Goal: Task Accomplishment & Management: Use online tool/utility

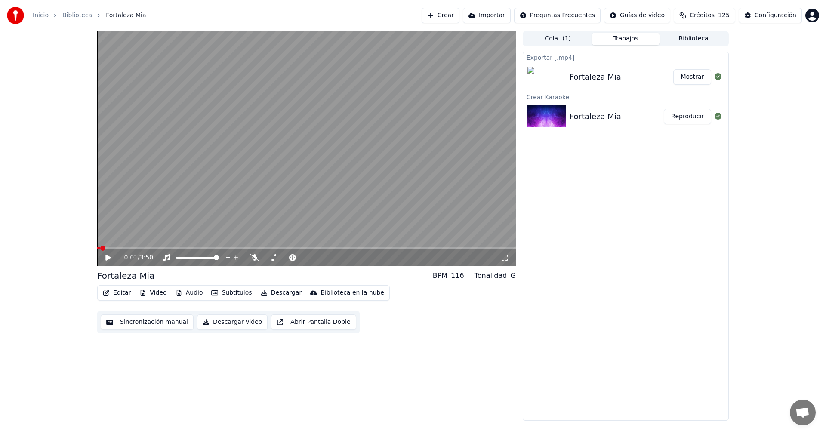
click at [459, 17] on button "Crear" at bounding box center [441, 15] width 38 height 15
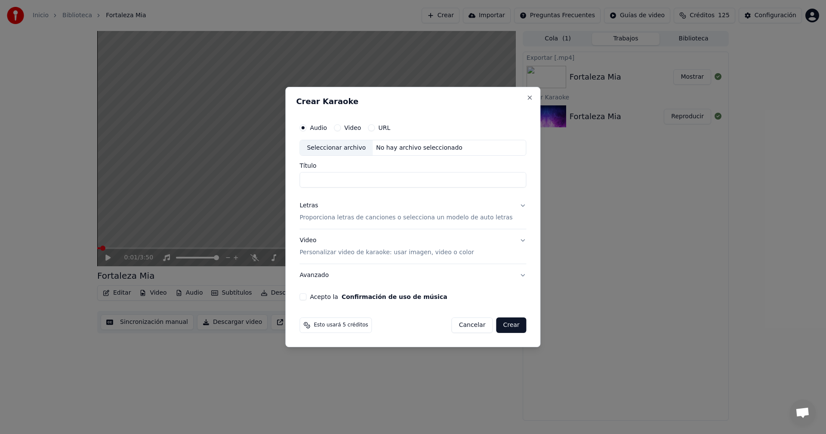
click at [353, 149] on div "Seleccionar archivo" at bounding box center [336, 147] width 73 height 15
drag, startPoint x: 378, startPoint y: 180, endPoint x: 483, endPoint y: 178, distance: 105.8
click at [483, 178] on input "**********" at bounding box center [412, 179] width 227 height 15
type input "**********"
click at [334, 218] on p "Proporciona letras de canciones o selecciona un modelo de auto letras" at bounding box center [405, 218] width 213 height 9
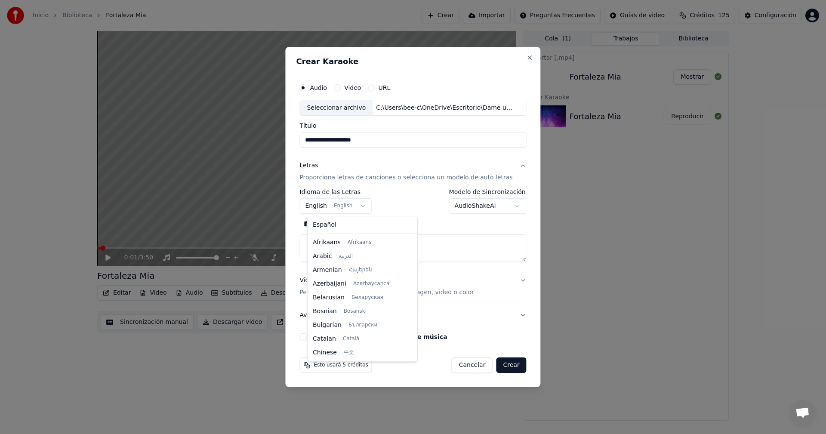
click at [361, 206] on body "**********" at bounding box center [413, 217] width 826 height 434
select select "**"
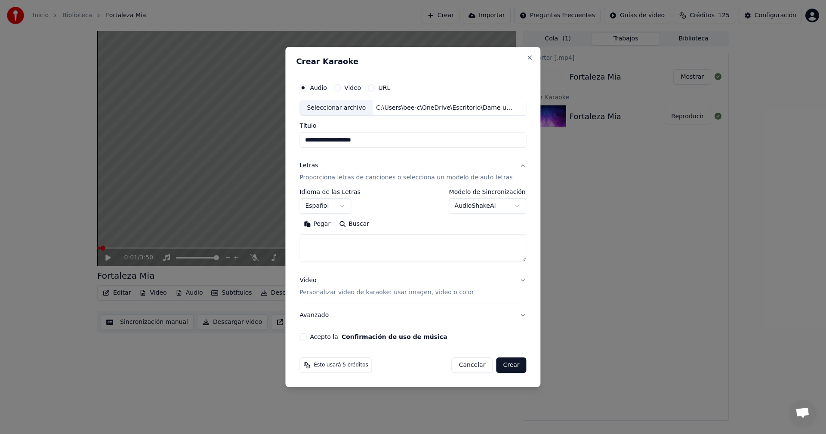
click at [351, 248] on textarea at bounding box center [412, 249] width 227 height 28
click at [326, 228] on button "Pegar" at bounding box center [316, 225] width 35 height 14
type textarea "**********"
click at [306, 336] on button "Acepto la Confirmación de uso de música" at bounding box center [302, 336] width 7 height 7
click at [504, 365] on button "Crear" at bounding box center [511, 364] width 30 height 15
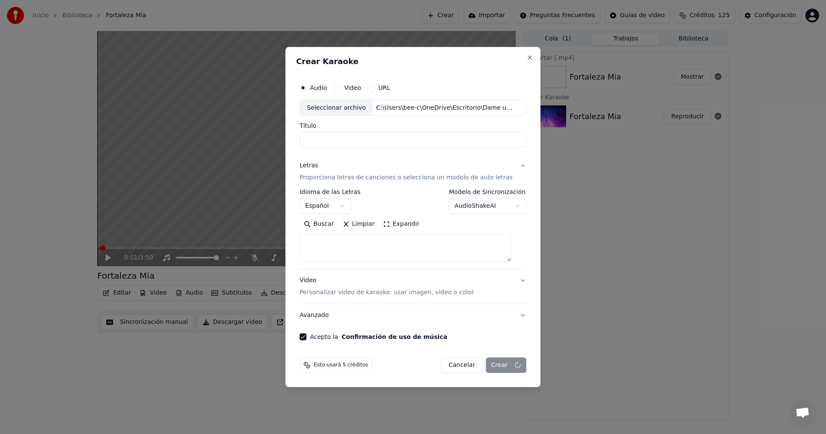
select select
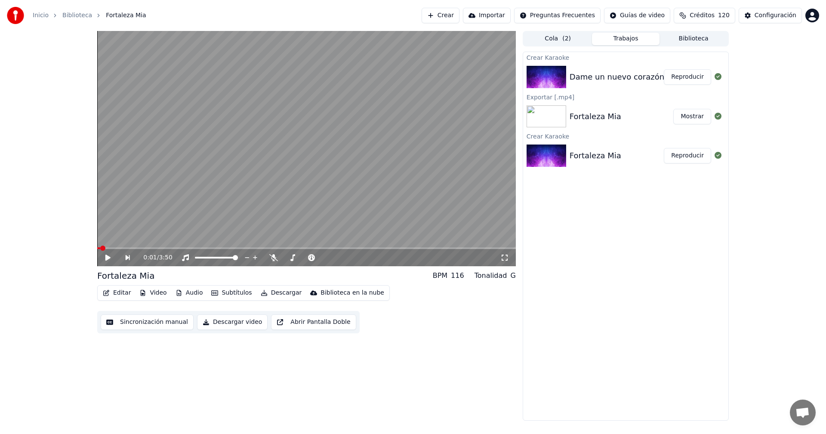
click at [681, 75] on button "Reproducir" at bounding box center [687, 76] width 47 height 15
click at [110, 260] on icon at bounding box center [108, 257] width 4 height 5
click at [118, 294] on button "Editar" at bounding box center [116, 293] width 35 height 12
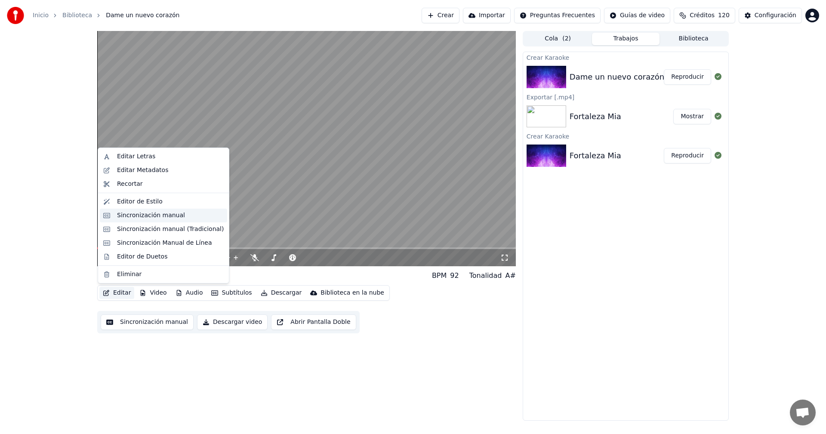
click at [129, 213] on div "Sincronización manual" at bounding box center [151, 215] width 68 height 9
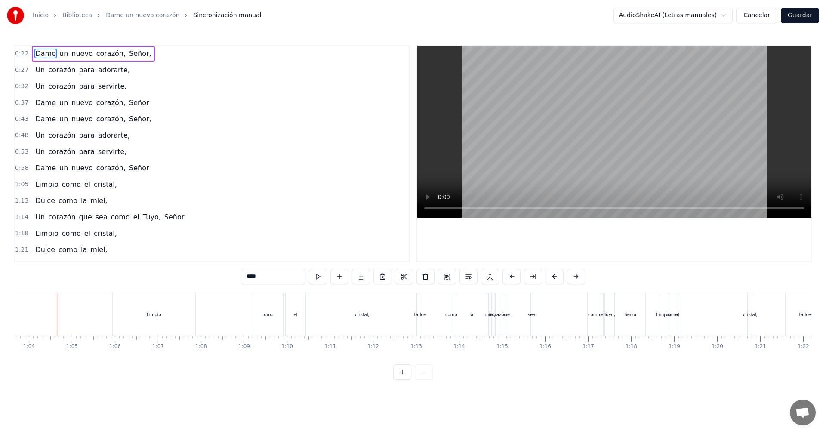
scroll to position [0, 2738]
click at [417, 317] on div "Dulce" at bounding box center [420, 314] width 12 height 6
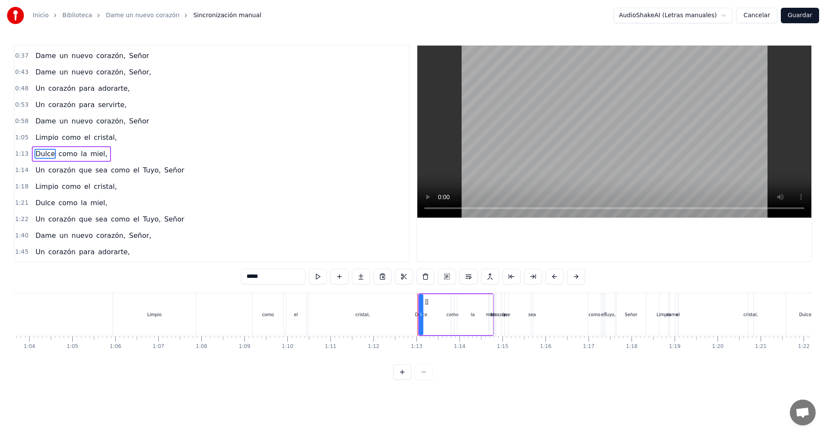
scroll to position [47, 0]
click at [413, 315] on div "cristal," at bounding box center [362, 314] width 108 height 43
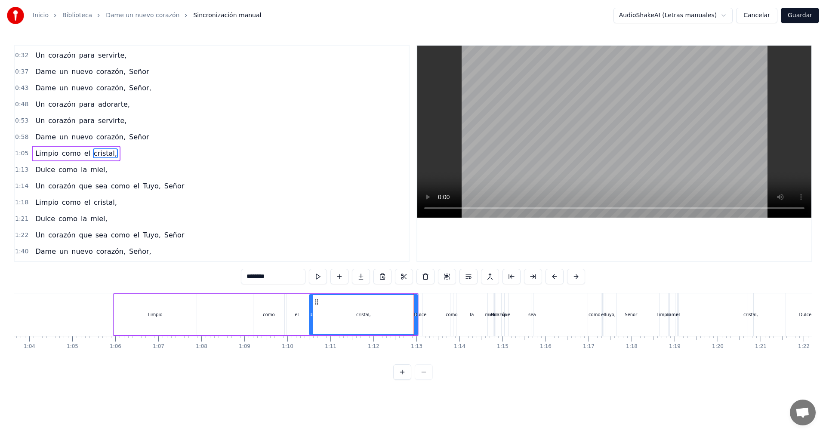
click at [422, 315] on div "Dulce" at bounding box center [420, 314] width 12 height 6
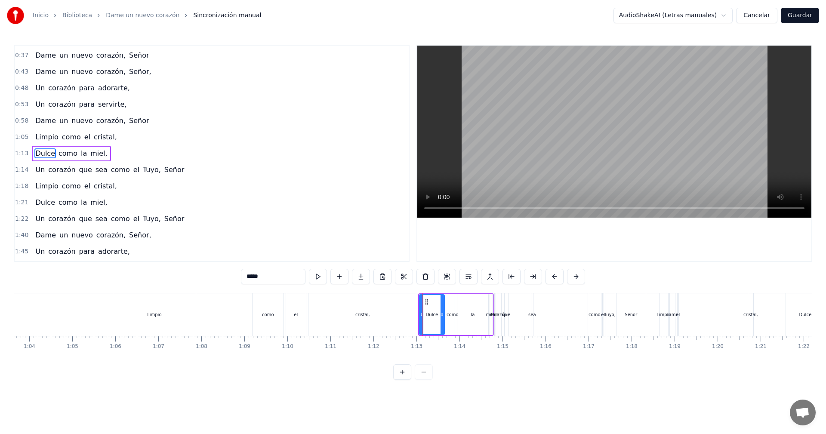
drag, startPoint x: 420, startPoint y: 315, endPoint x: 442, endPoint y: 316, distance: 21.5
click at [442, 316] on icon at bounding box center [441, 314] width 3 height 7
click at [120, 310] on div "Limpio" at bounding box center [154, 314] width 83 height 43
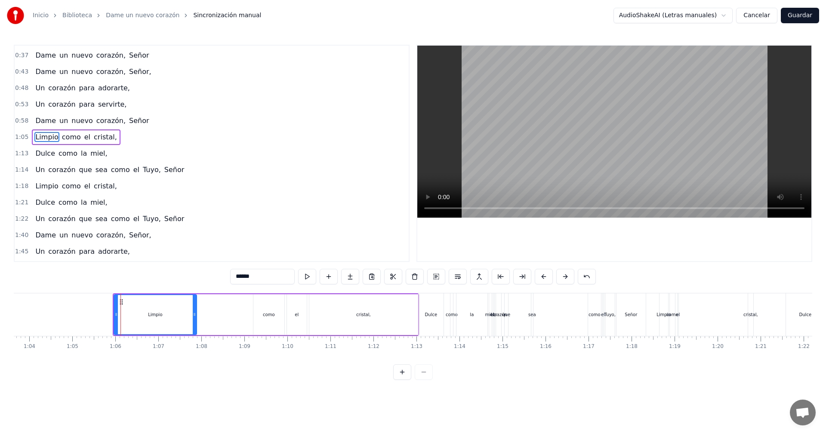
scroll to position [31, 0]
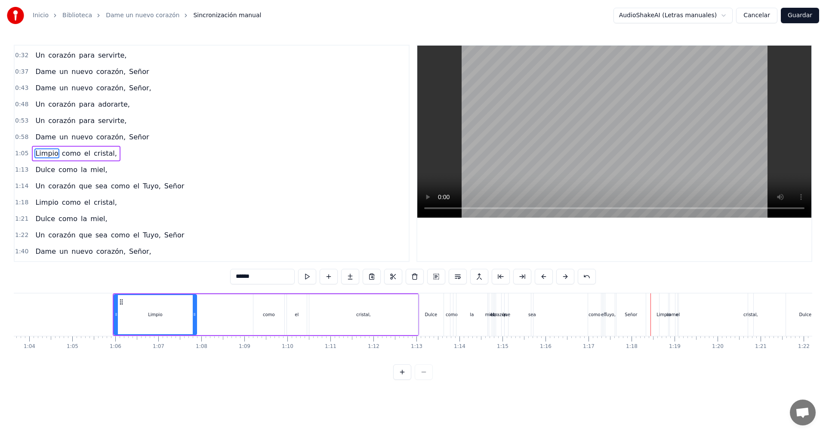
click at [487, 316] on div "miel," at bounding box center [490, 314] width 11 height 6
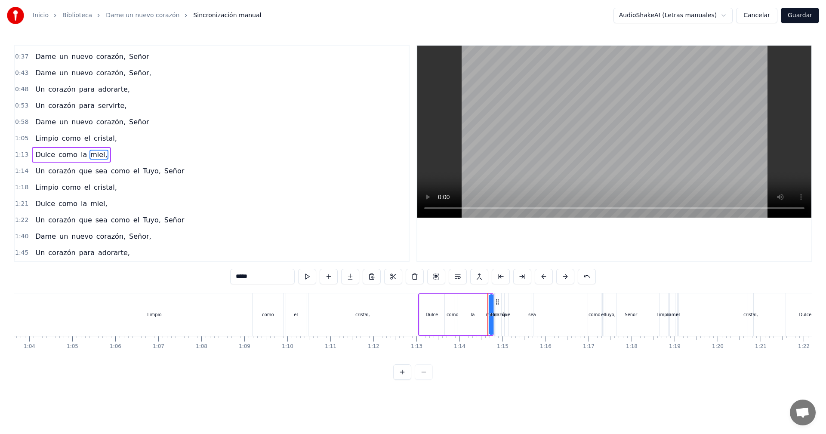
scroll to position [47, 0]
click at [494, 317] on div "corazón" at bounding box center [498, 314] width 17 height 6
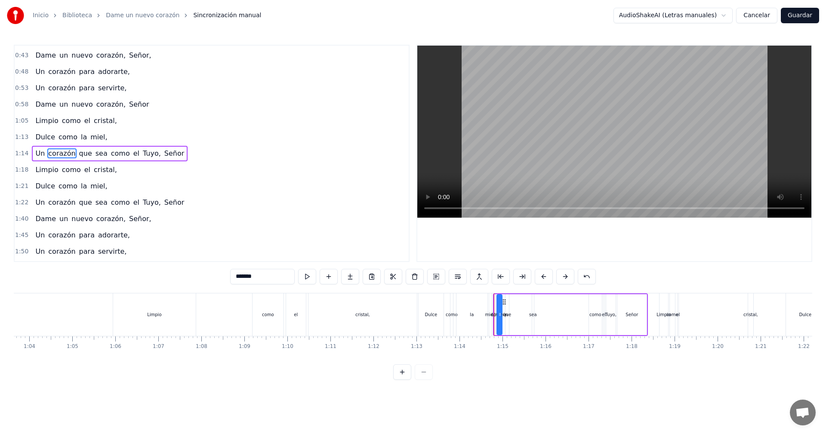
click at [39, 153] on span "Un" at bounding box center [39, 153] width 11 height 10
type input "**"
drag, startPoint x: 497, startPoint y: 315, endPoint x: 514, endPoint y: 317, distance: 16.9
click at [514, 317] on div "Un corazón que sea como el Tuyo, Señor" at bounding box center [570, 314] width 155 height 43
click at [523, 305] on div "Un corazón que sea como el Tuyo, Señor" at bounding box center [571, 314] width 153 height 43
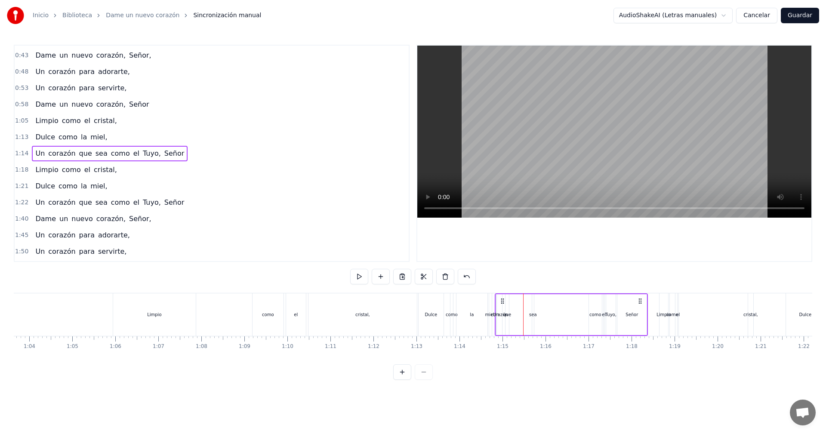
click at [557, 298] on div "Un corazón que sea como el Tuyo, Señor" at bounding box center [571, 314] width 153 height 43
click at [573, 308] on div "Un corazón que sea como el Tuyo, Señor" at bounding box center [571, 314] width 153 height 43
click at [638, 302] on icon at bounding box center [640, 301] width 7 height 7
click at [603, 311] on div "el" at bounding box center [604, 314] width 2 height 41
click at [612, 316] on div "Tuyo," at bounding box center [610, 314] width 11 height 6
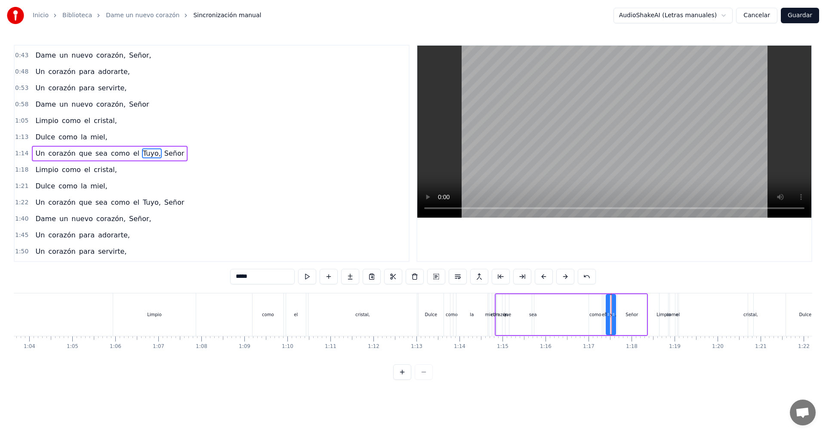
click at [591, 318] on div "como" at bounding box center [595, 314] width 13 height 41
click at [535, 314] on div "sea" at bounding box center [533, 314] width 8 height 6
click at [511, 313] on div "que" at bounding box center [507, 314] width 8 height 6
click at [504, 314] on div "que" at bounding box center [507, 314] width 8 height 6
click at [500, 319] on div "corazón" at bounding box center [499, 314] width 5 height 41
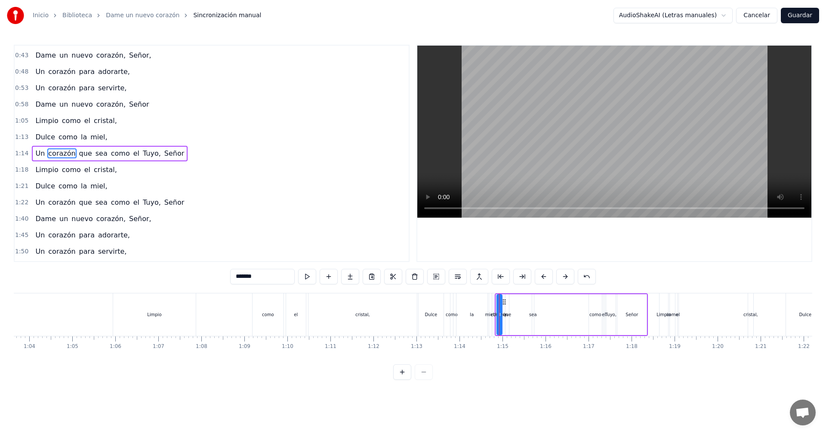
click at [493, 315] on div "corazón" at bounding box center [499, 314] width 17 height 6
click at [490, 315] on div "miel," at bounding box center [490, 314] width 11 height 6
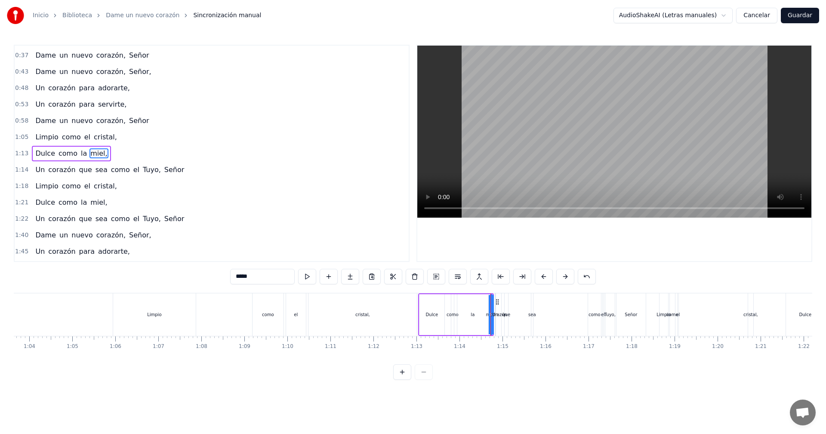
click at [493, 316] on div "corazón" at bounding box center [498, 314] width 17 height 6
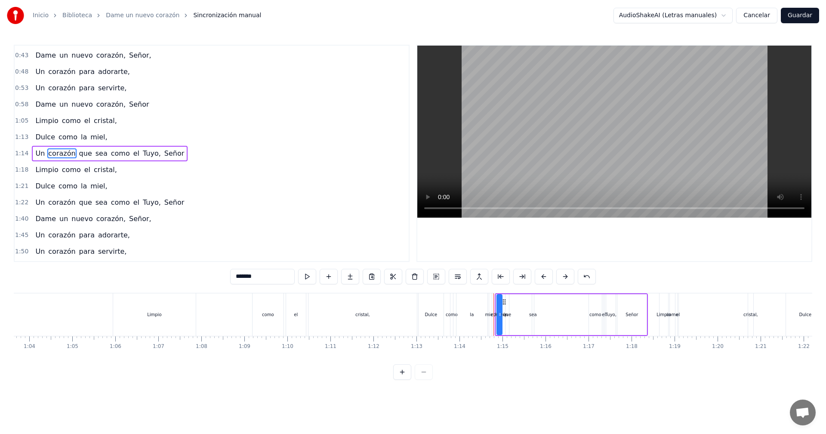
click at [502, 316] on div "corazón" at bounding box center [499, 314] width 17 height 6
click at [501, 319] on div at bounding box center [500, 314] width 3 height 39
click at [532, 318] on div "sea" at bounding box center [533, 314] width 3 height 41
drag, startPoint x: 538, startPoint y: 301, endPoint x: 554, endPoint y: 308, distance: 17.2
click at [564, 305] on div "Un corazón que sea como el Tuyo, Señor" at bounding box center [571, 314] width 153 height 43
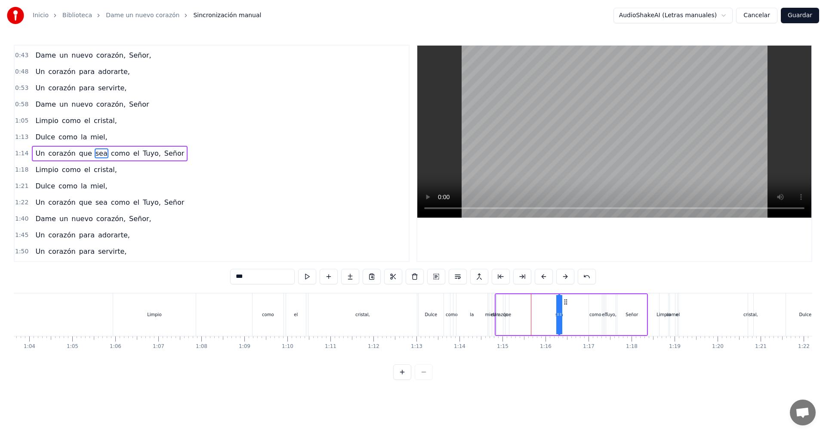
click at [510, 316] on div "que" at bounding box center [507, 314] width 8 height 6
type input "***"
drag, startPoint x: 513, startPoint y: 302, endPoint x: 547, endPoint y: 304, distance: 34.1
click at [551, 304] on icon at bounding box center [551, 302] width 7 height 7
click at [507, 310] on div "Un corazón que sea como el Tuyo, Señor" at bounding box center [571, 314] width 153 height 43
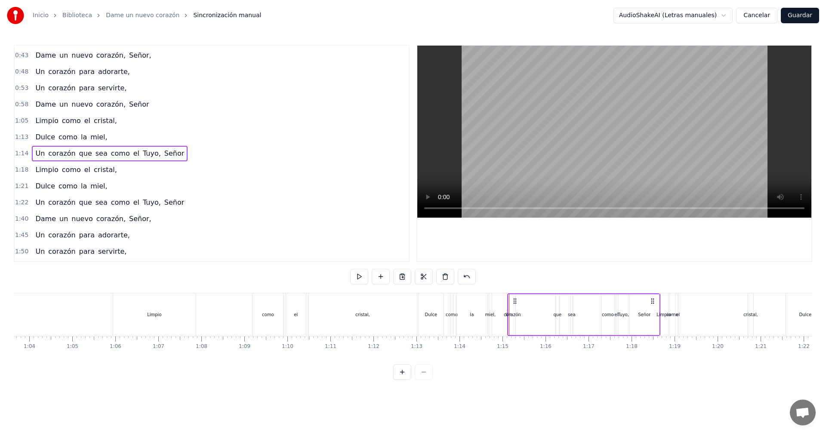
drag, startPoint x: 502, startPoint y: 299, endPoint x: 514, endPoint y: 304, distance: 13.3
click at [514, 304] on icon at bounding box center [514, 301] width 7 height 7
click at [509, 315] on div at bounding box center [509, 314] width 0 height 43
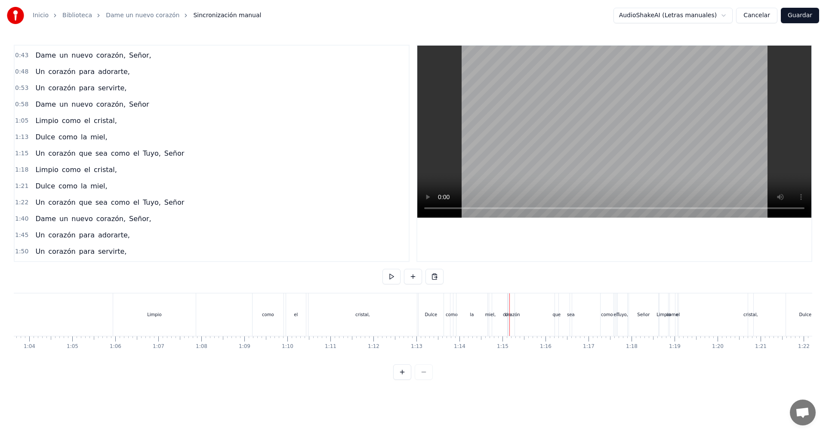
click at [323, 310] on div "cristal," at bounding box center [362, 314] width 108 height 43
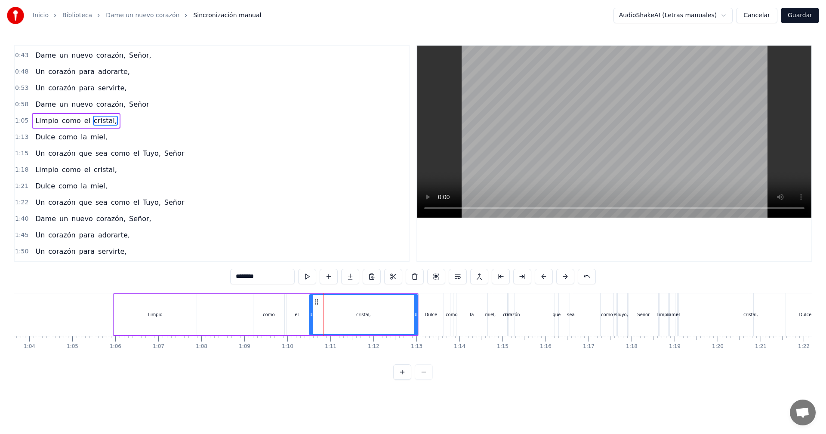
scroll to position [31, 0]
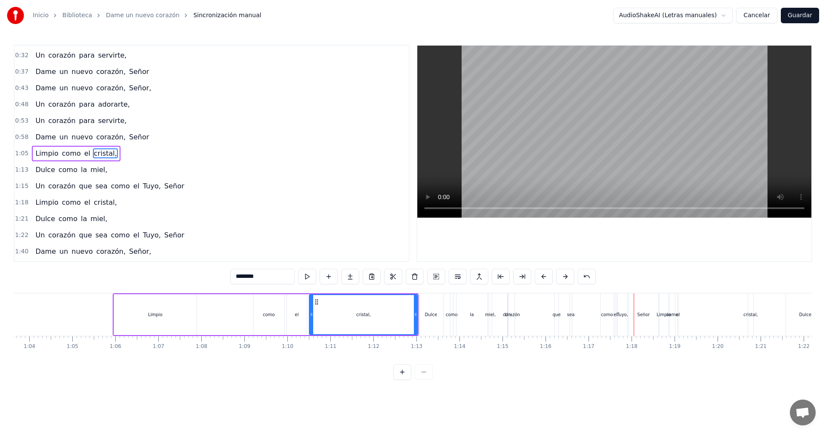
click at [254, 320] on div "Limpio como el cristal," at bounding box center [266, 314] width 306 height 43
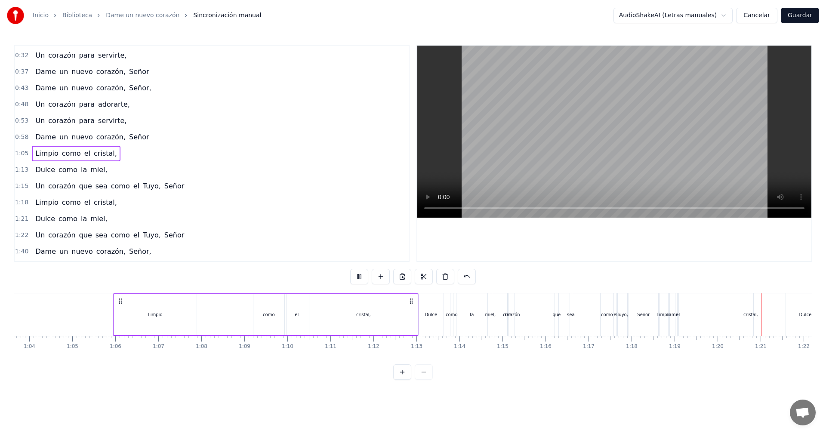
click at [754, 310] on div "Limpio como el cristal," at bounding box center [707, 314] width 96 height 43
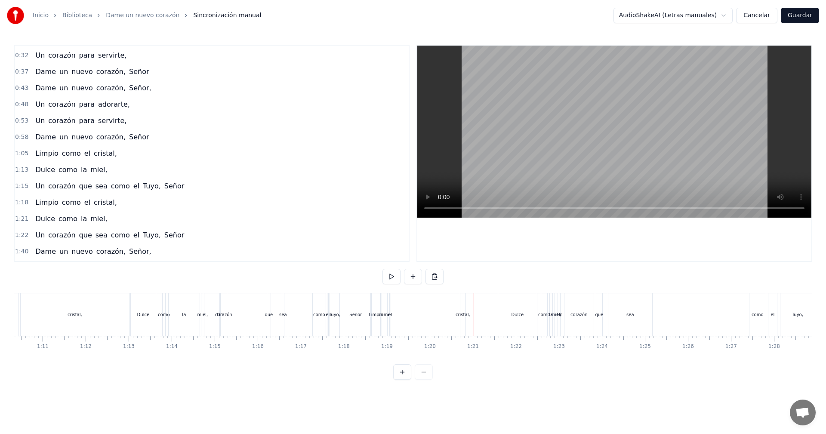
scroll to position [0, 2996]
click at [176, 311] on div "Dulce" at bounding box center [172, 314] width 12 height 6
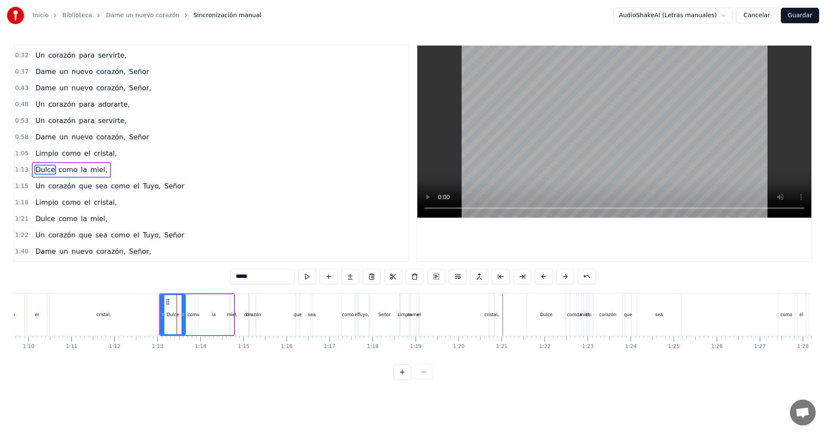
scroll to position [47, 0]
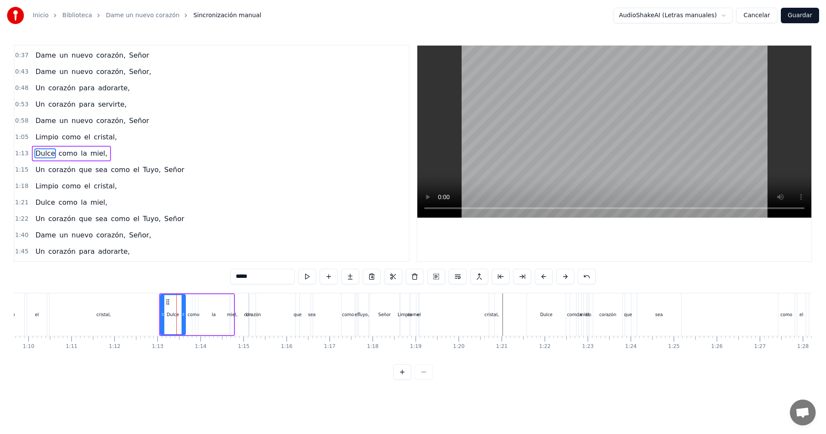
click at [252, 308] on div "corazón" at bounding box center [252, 314] width 6 height 43
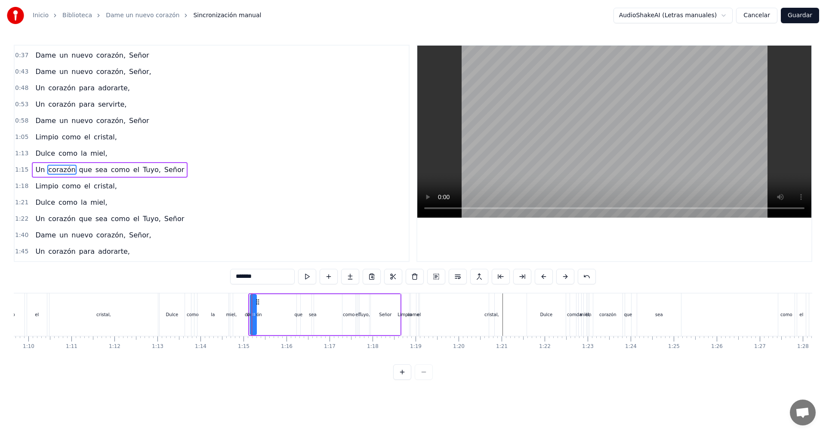
scroll to position [64, 0]
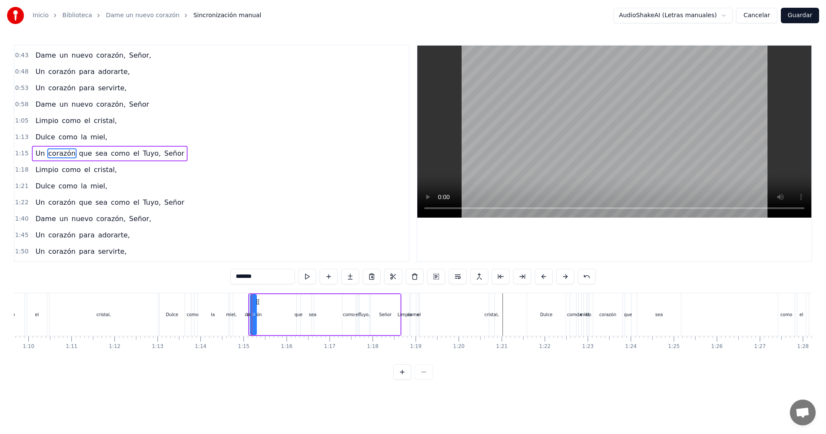
click at [404, 310] on div "Limpio" at bounding box center [404, 314] width 9 height 43
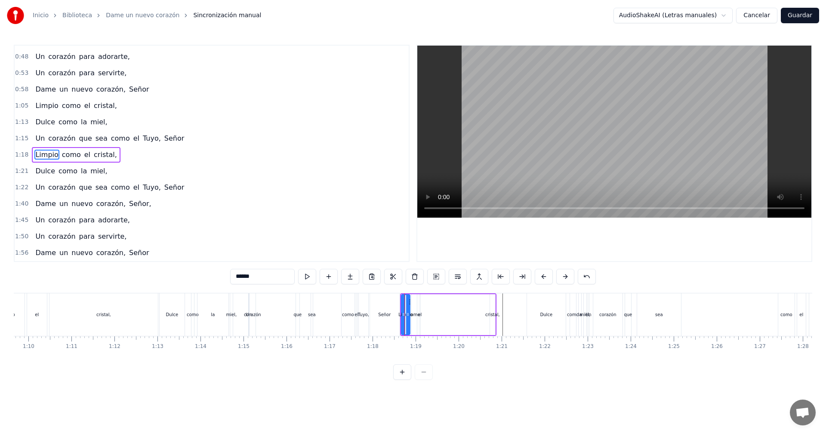
scroll to position [80, 0]
click at [418, 316] on div "el" at bounding box center [420, 314] width 4 height 6
type input "**"
drag, startPoint x: 422, startPoint y: 316, endPoint x: 434, endPoint y: 318, distance: 11.9
click at [437, 317] on div "Limpio como el cristal," at bounding box center [448, 314] width 96 height 43
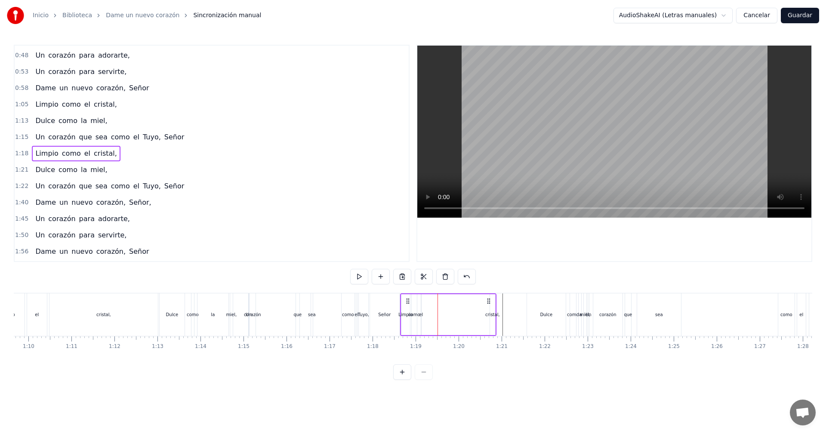
click at [420, 315] on div "el" at bounding box center [421, 314] width 4 height 6
drag, startPoint x: 429, startPoint y: 302, endPoint x: 482, endPoint y: 311, distance: 53.1
click at [482, 311] on div "Limpio como el cristal," at bounding box center [448, 314] width 96 height 43
click at [416, 316] on div "como" at bounding box center [414, 314] width 12 height 6
drag, startPoint x: 420, startPoint y: 301, endPoint x: 467, endPoint y: 305, distance: 47.0
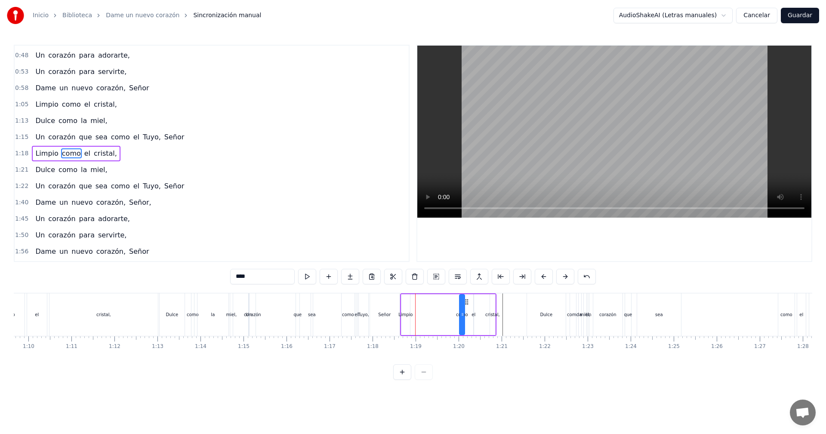
click at [467, 305] on icon at bounding box center [466, 302] width 7 height 7
click at [407, 317] on div "Limpio" at bounding box center [405, 314] width 14 height 6
drag, startPoint x: 409, startPoint y: 302, endPoint x: 411, endPoint y: 305, distance: 4.7
click at [411, 305] on div at bounding box center [410, 314] width 3 height 39
drag, startPoint x: 408, startPoint y: 303, endPoint x: 447, endPoint y: 307, distance: 38.9
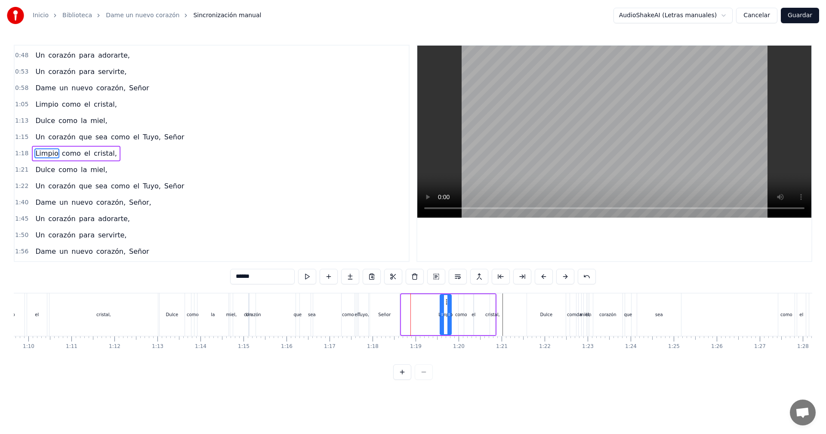
click at [447, 307] on div "Limpio" at bounding box center [445, 314] width 10 height 39
drag, startPoint x: 376, startPoint y: 301, endPoint x: 387, endPoint y: 300, distance: 10.8
click at [394, 299] on div "Señor" at bounding box center [384, 314] width 29 height 43
type input "*****"
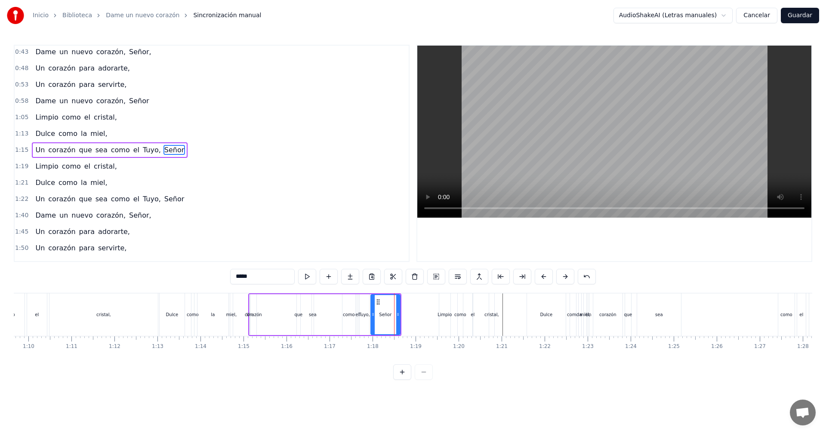
scroll to position [64, 0]
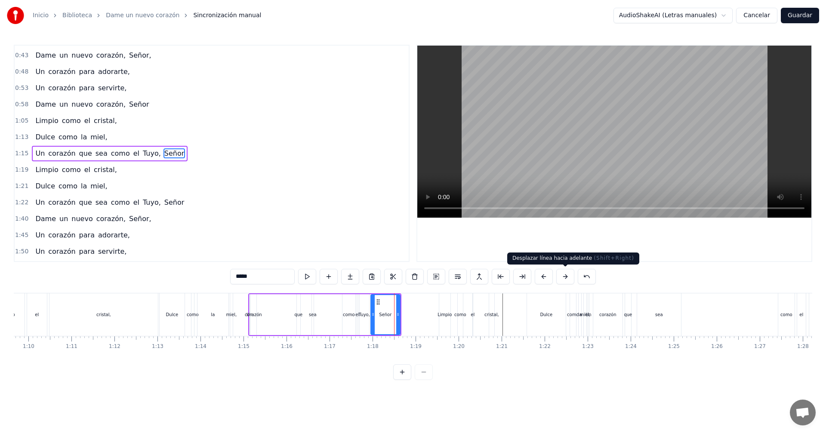
click at [564, 278] on button at bounding box center [565, 276] width 18 height 15
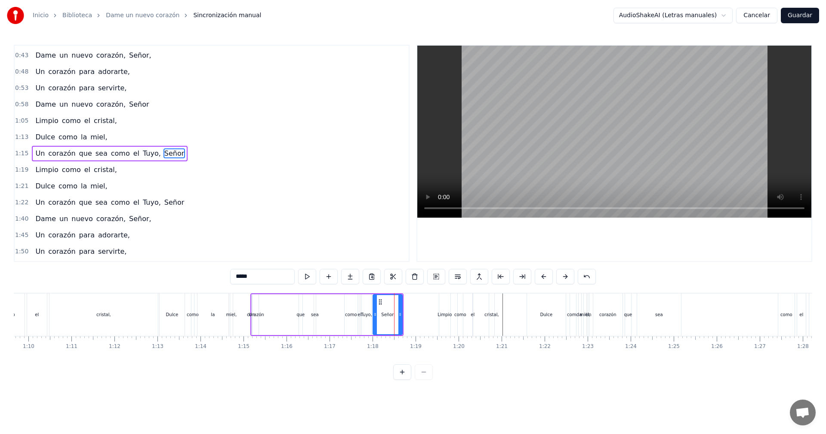
click at [564, 278] on button at bounding box center [565, 276] width 18 height 15
click at [564, 280] on button at bounding box center [565, 276] width 18 height 15
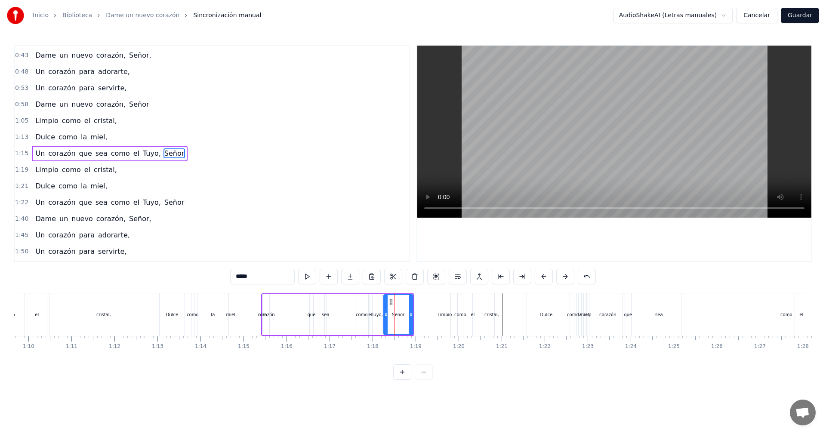
click at [563, 280] on button at bounding box center [565, 276] width 18 height 15
click at [562, 280] on button at bounding box center [565, 276] width 18 height 15
click at [561, 280] on button at bounding box center [565, 276] width 18 height 15
click at [560, 280] on button at bounding box center [565, 276] width 18 height 15
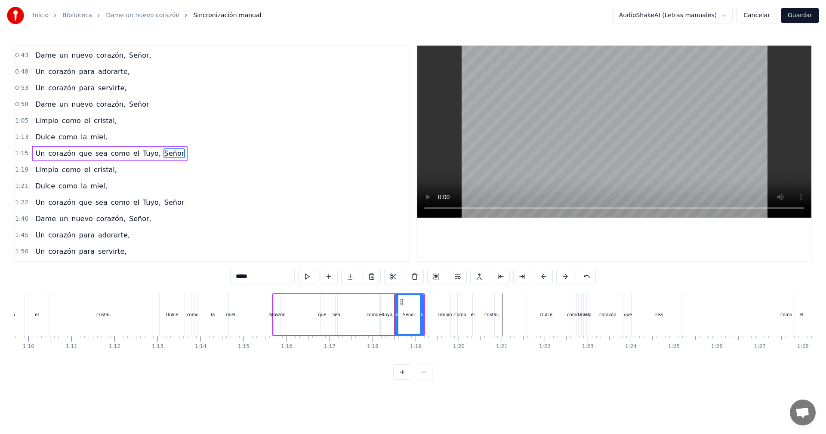
click at [560, 281] on button at bounding box center [565, 276] width 18 height 15
click at [559, 281] on button at bounding box center [565, 276] width 18 height 15
click at [558, 282] on button at bounding box center [565, 276] width 18 height 15
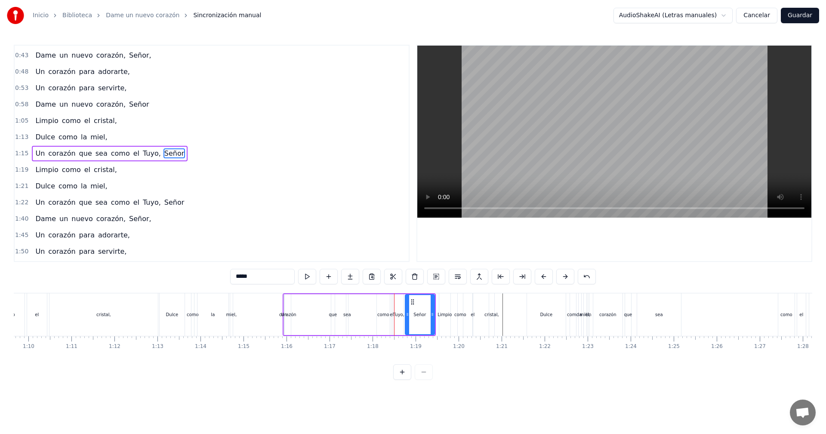
click at [558, 282] on button at bounding box center [565, 276] width 18 height 15
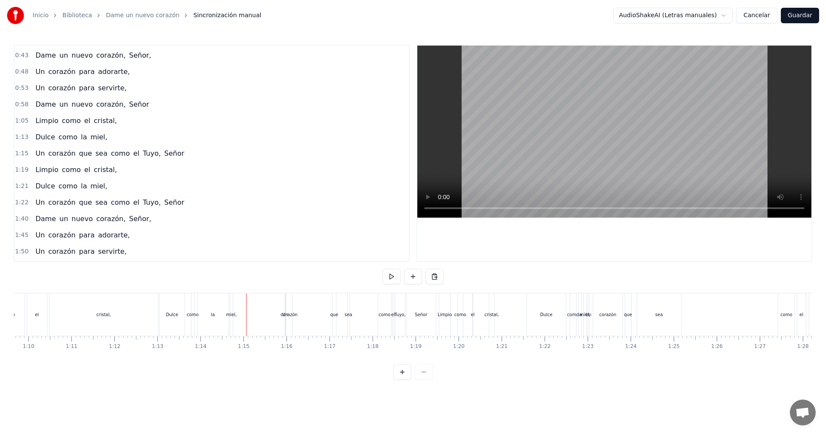
click at [230, 313] on div "miel," at bounding box center [231, 314] width 11 height 6
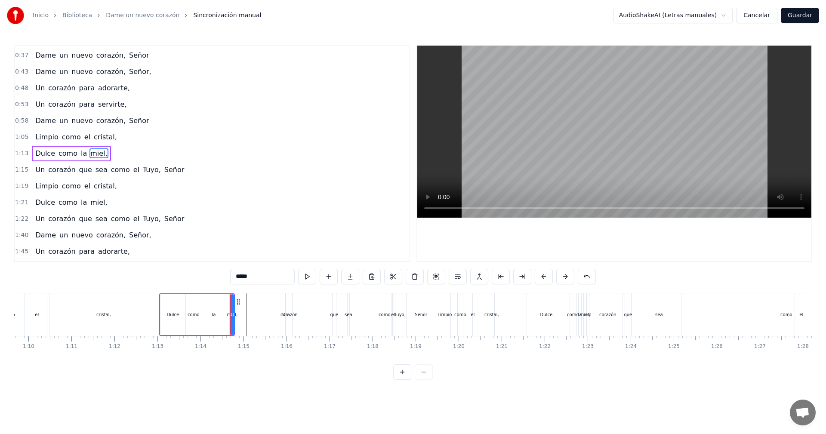
click at [286, 312] on div "corazón" at bounding box center [288, 314] width 17 height 6
type input "*******"
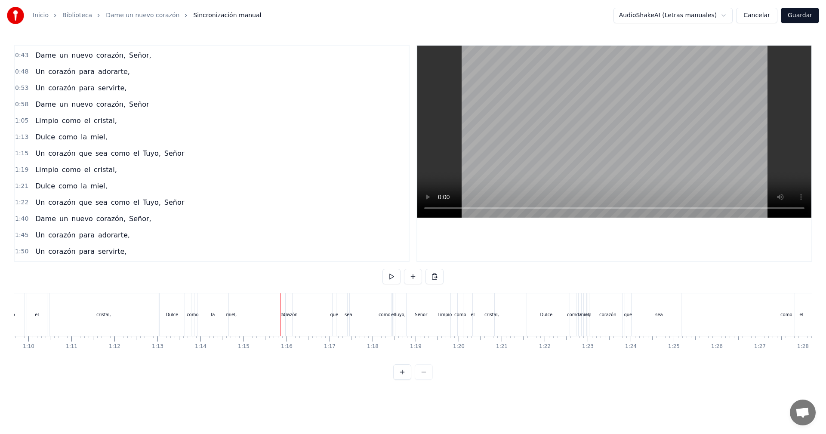
click at [36, 306] on div "el" at bounding box center [37, 314] width 20 height 43
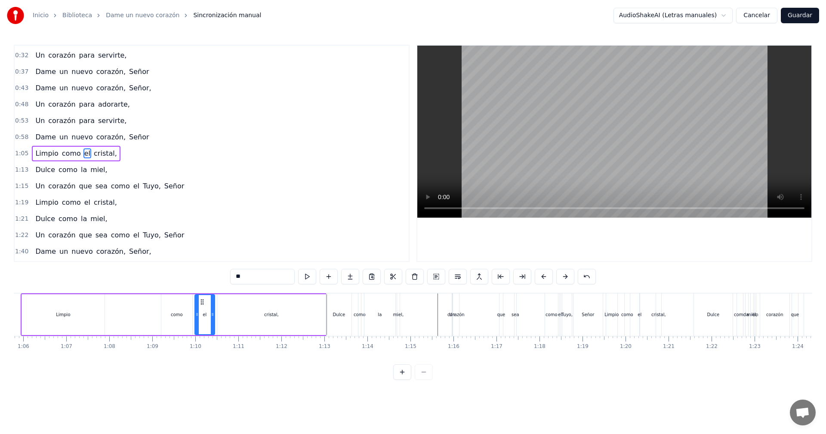
scroll to position [0, 2760]
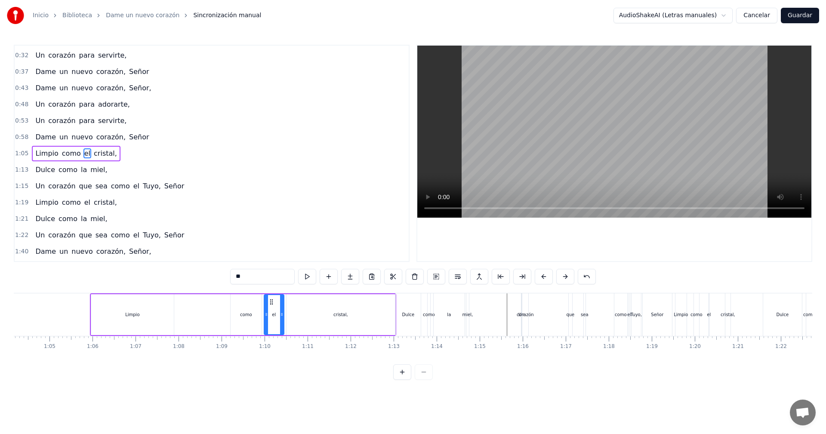
click at [110, 310] on div "Limpio" at bounding box center [132, 314] width 83 height 41
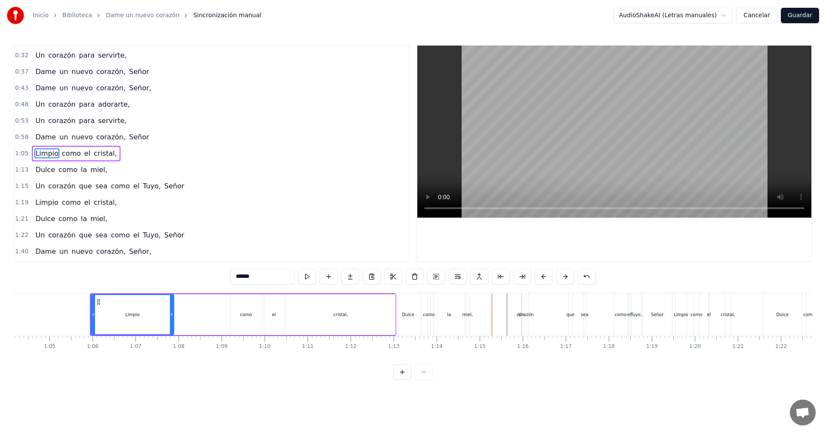
click at [405, 316] on div "Dulce" at bounding box center [408, 314] width 12 height 6
type input "*****"
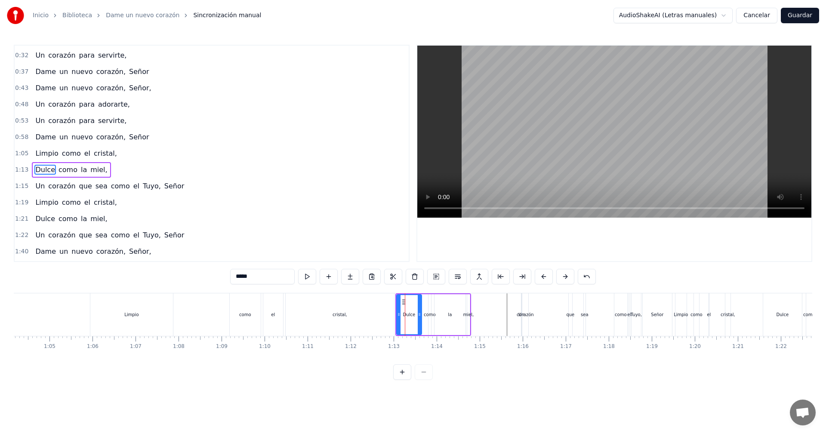
scroll to position [47, 0]
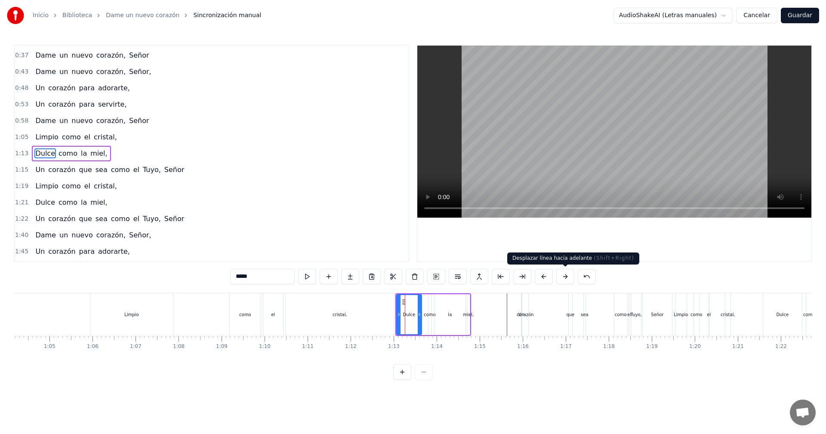
click at [571, 277] on button at bounding box center [565, 276] width 18 height 15
click at [570, 277] on button at bounding box center [565, 276] width 18 height 15
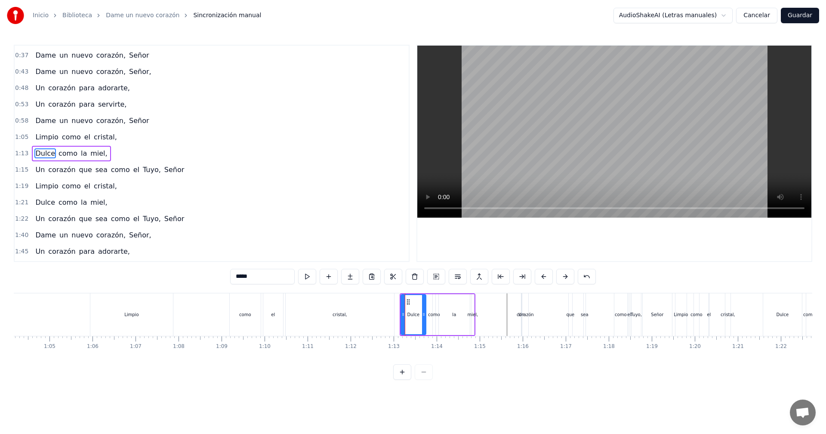
click at [570, 277] on button at bounding box center [565, 276] width 18 height 15
click at [567, 278] on button at bounding box center [565, 276] width 18 height 15
click at [567, 279] on button at bounding box center [565, 276] width 18 height 15
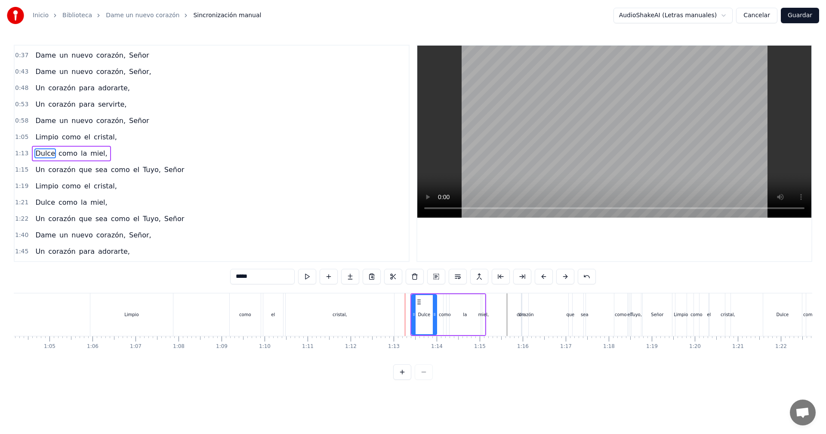
click at [567, 279] on button at bounding box center [565, 276] width 18 height 15
click at [567, 280] on button at bounding box center [565, 276] width 18 height 15
click at [567, 281] on button at bounding box center [565, 276] width 18 height 15
click at [567, 283] on button at bounding box center [565, 276] width 18 height 15
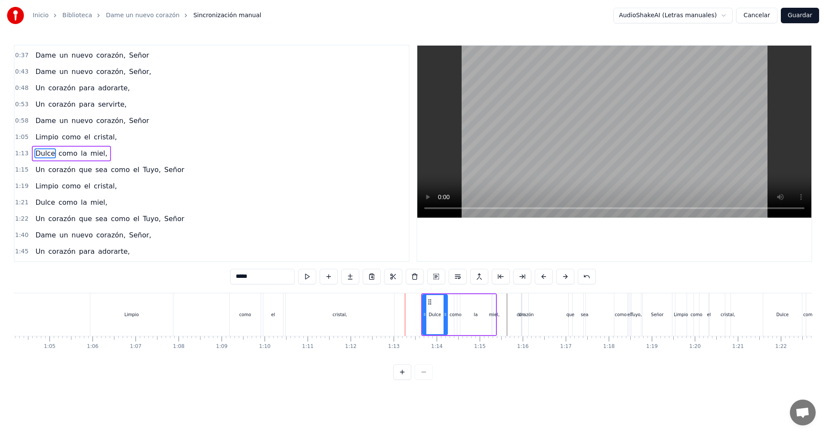
click at [567, 283] on button at bounding box center [565, 276] width 18 height 15
click at [568, 283] on button at bounding box center [565, 276] width 18 height 15
click at [570, 283] on button at bounding box center [565, 276] width 18 height 15
click at [569, 280] on button at bounding box center [565, 276] width 18 height 15
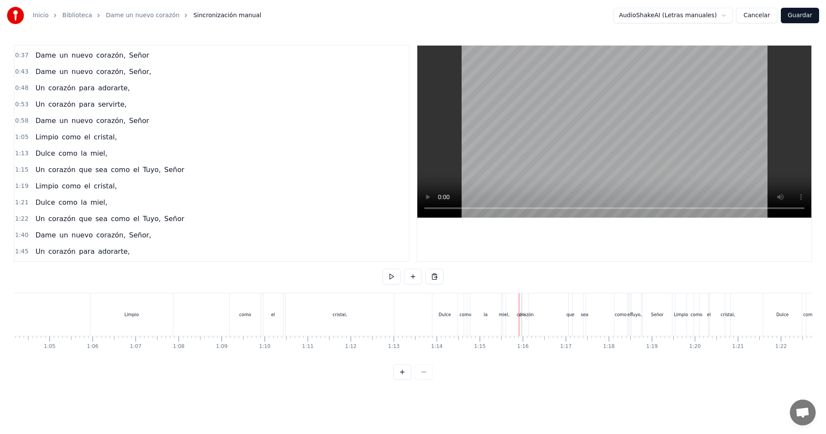
click at [524, 316] on div "corazón" at bounding box center [525, 314] width 17 height 6
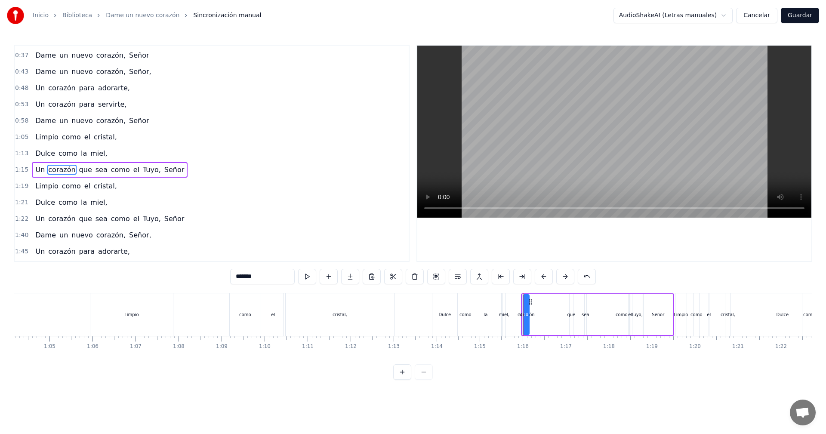
scroll to position [64, 0]
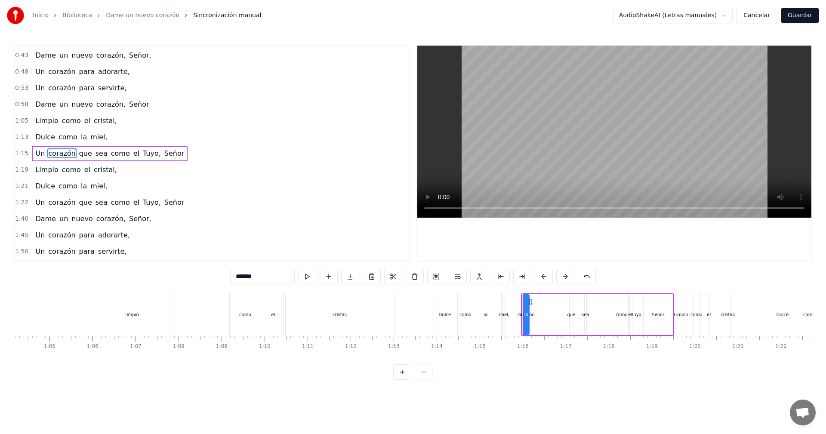
click at [38, 154] on span "Un" at bounding box center [39, 153] width 11 height 10
click at [622, 314] on div "como" at bounding box center [622, 314] width 12 height 6
drag, startPoint x: 619, startPoint y: 301, endPoint x: 595, endPoint y: 308, distance: 25.6
click at [595, 308] on div "como" at bounding box center [597, 314] width 12 height 39
click at [629, 310] on div "el" at bounding box center [630, 314] width 2 height 41
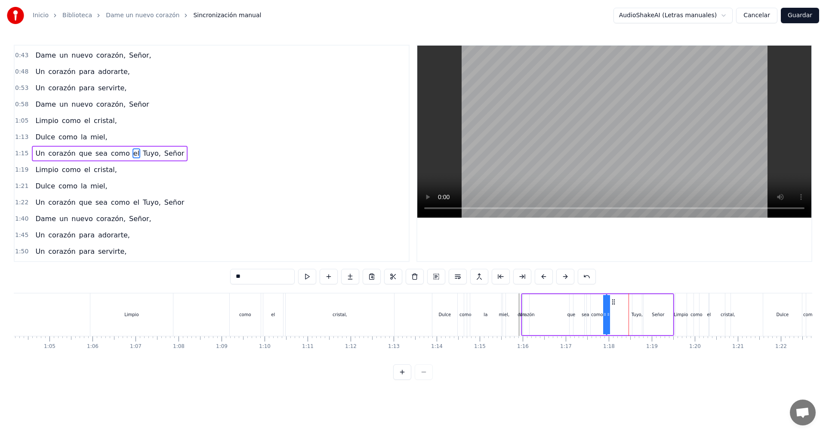
drag, startPoint x: 637, startPoint y: 305, endPoint x: 613, endPoint y: 308, distance: 23.9
click at [613, 308] on div "Un corazón que sea como el Tuyo, Señor" at bounding box center [597, 314] width 153 height 43
click at [639, 310] on div "Tuyo," at bounding box center [636, 314] width 9 height 41
click at [639, 311] on icon at bounding box center [639, 314] width 3 height 7
click at [643, 312] on icon at bounding box center [642, 314] width 3 height 7
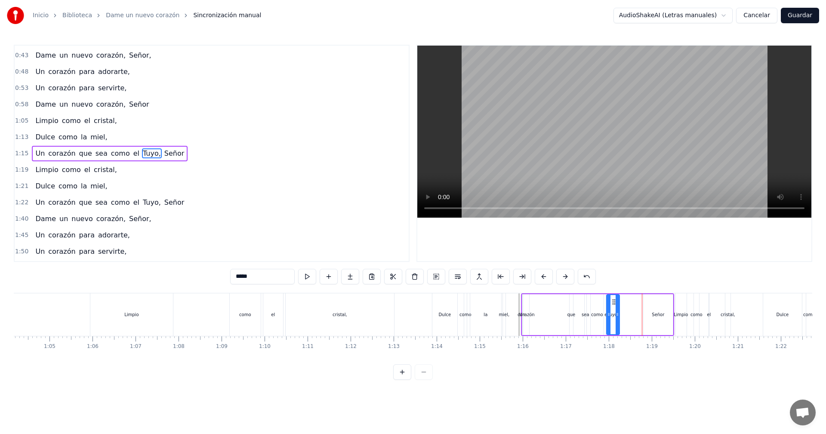
drag, startPoint x: 639, startPoint y: 301, endPoint x: 613, endPoint y: 307, distance: 26.4
click at [613, 307] on div "Tuyo," at bounding box center [613, 314] width 12 height 39
click at [655, 313] on div "Señor" at bounding box center [658, 314] width 12 height 6
drag, startPoint x: 672, startPoint y: 314, endPoint x: 658, endPoint y: 317, distance: 14.5
click at [658, 317] on icon at bounding box center [656, 314] width 3 height 7
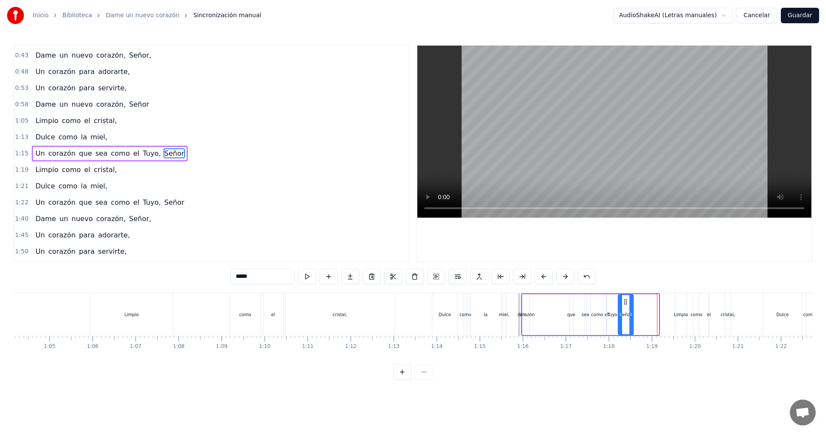
drag, startPoint x: 652, startPoint y: 304, endPoint x: 626, endPoint y: 308, distance: 26.2
click at [626, 308] on div "Señor" at bounding box center [626, 314] width 14 height 39
click at [531, 316] on div "corazón" at bounding box center [525, 314] width 17 height 6
drag, startPoint x: 532, startPoint y: 302, endPoint x: 565, endPoint y: 302, distance: 33.1
click at [564, 302] on circle at bounding box center [564, 302] width 0 height 0
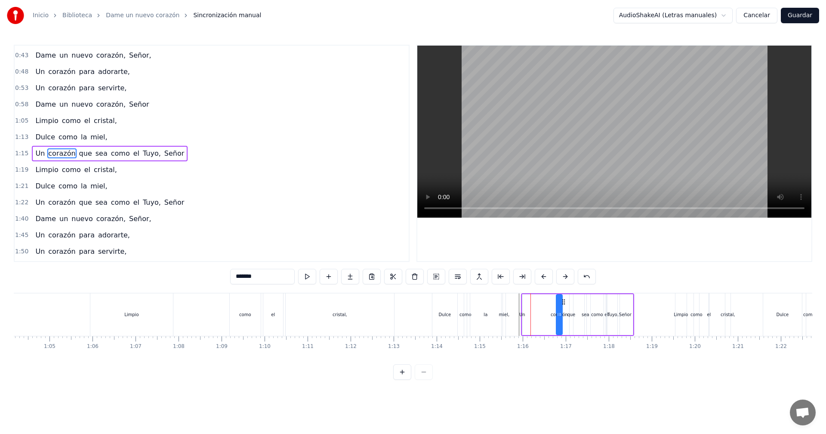
click at [524, 314] on div "Un" at bounding box center [522, 314] width 6 height 6
drag, startPoint x: 531, startPoint y: 302, endPoint x: 556, endPoint y: 302, distance: 25.4
click at [556, 302] on circle at bounding box center [555, 302] width 0 height 0
click at [267, 299] on div "el" at bounding box center [273, 314] width 20 height 43
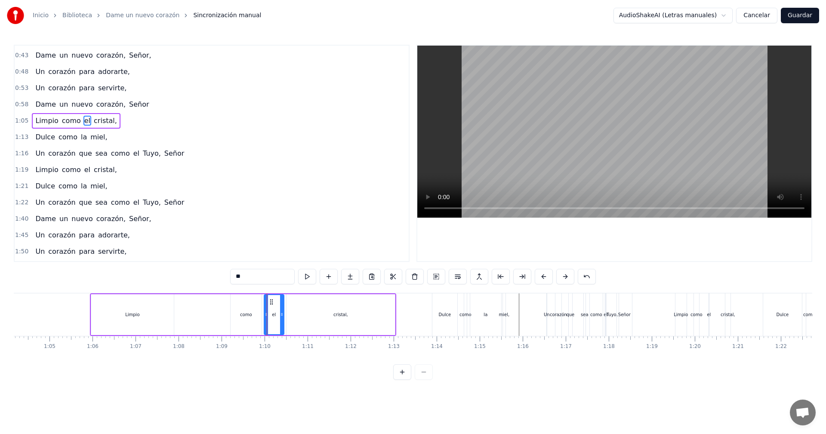
scroll to position [31, 0]
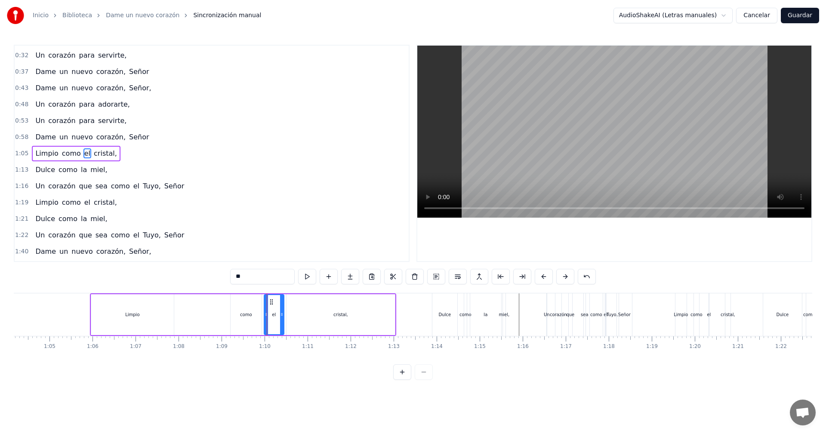
click at [161, 310] on div "Limpio" at bounding box center [132, 314] width 83 height 41
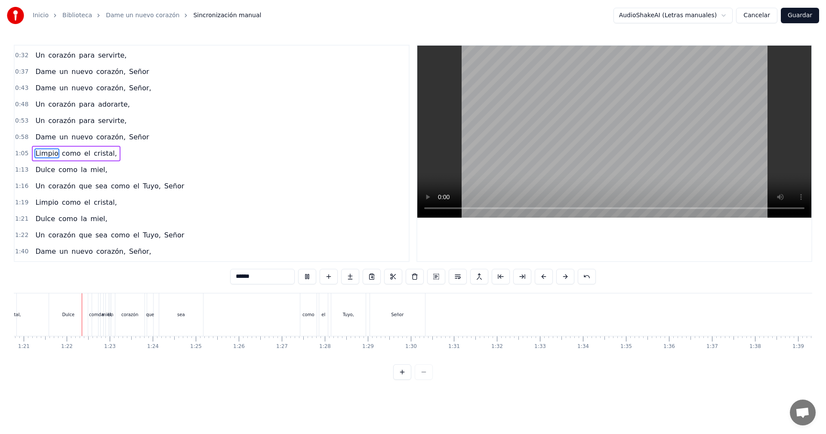
scroll to position [0, 3475]
drag, startPoint x: 313, startPoint y: 364, endPoint x: 299, endPoint y: 365, distance: 14.2
click at [299, 365] on div "0:22 Dame un nuevo corazón, Señor, 0:27 Un corazón para adorarte, 0:32 Un coraz…" at bounding box center [413, 212] width 798 height 335
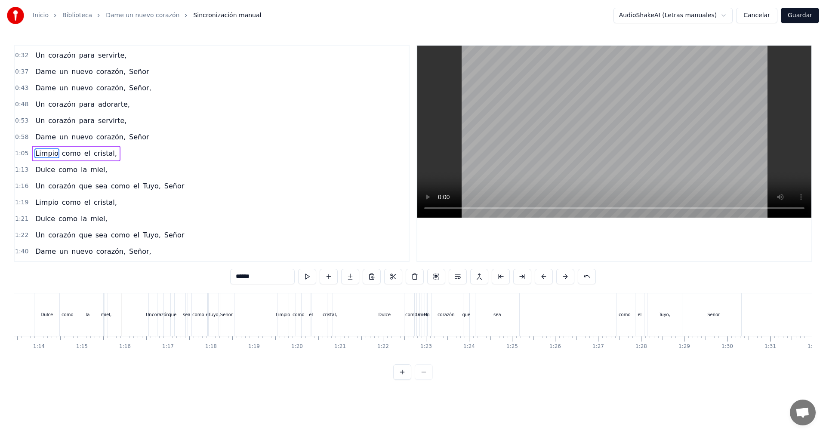
scroll to position [0, 3083]
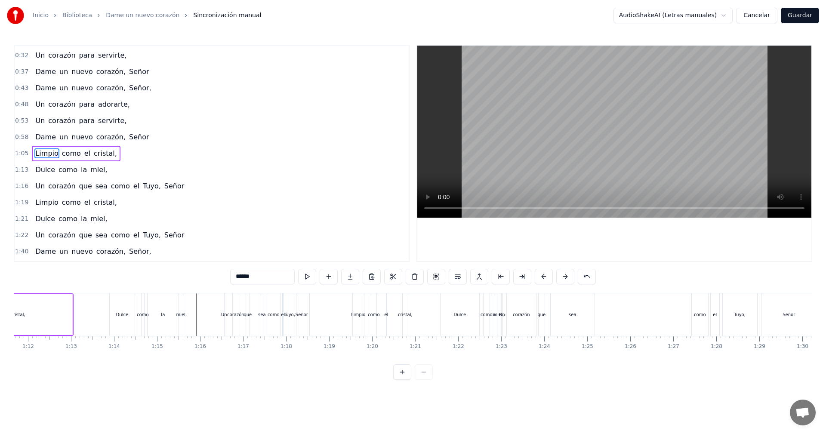
click at [37, 188] on span "Un" at bounding box center [39, 186] width 11 height 10
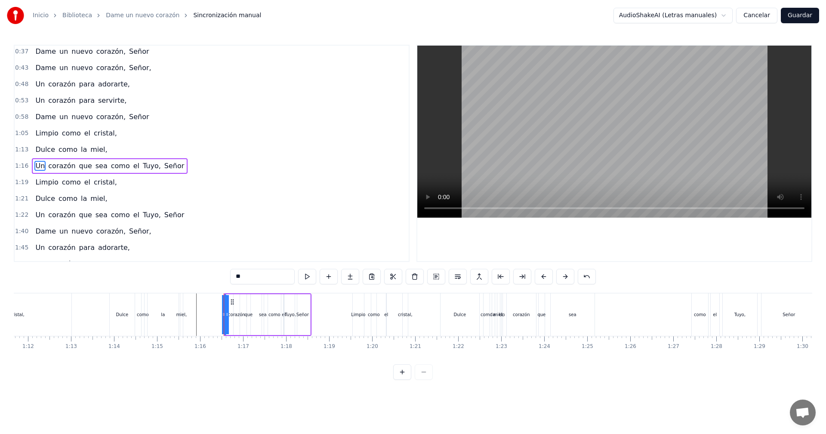
scroll to position [64, 0]
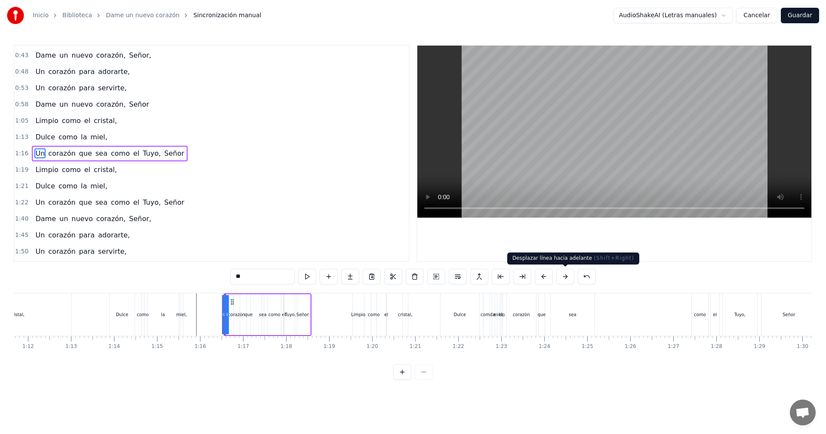
click at [565, 277] on button at bounding box center [565, 276] width 18 height 15
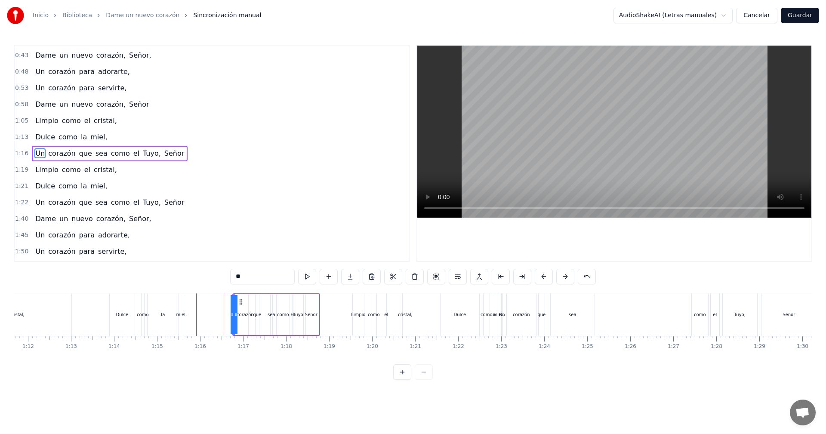
click at [566, 277] on button at bounding box center [565, 276] width 18 height 15
click at [565, 279] on button at bounding box center [565, 276] width 18 height 15
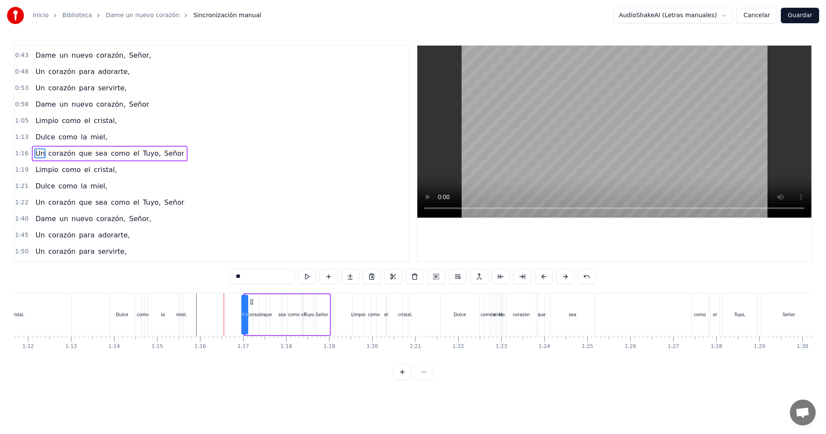
click at [565, 279] on button at bounding box center [565, 276] width 18 height 15
click at [564, 279] on button at bounding box center [565, 276] width 18 height 15
click at [37, 311] on div "cristal," at bounding box center [17, 314] width 108 height 43
type input "********"
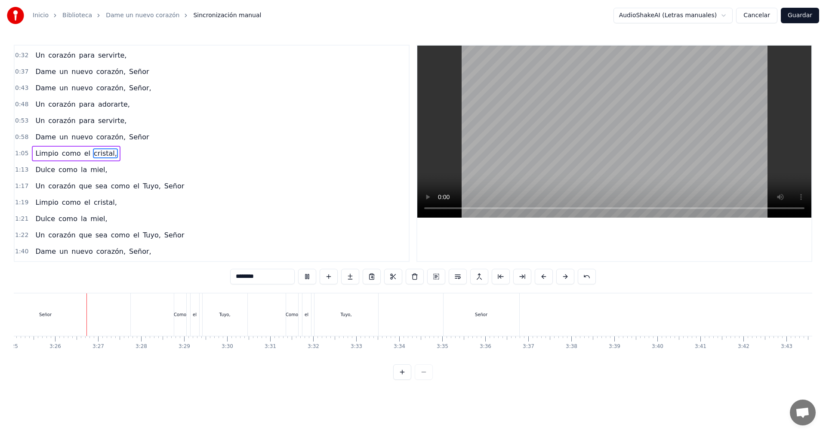
scroll to position [0, 8820]
click at [805, 18] on button "Guardar" at bounding box center [800, 15] width 38 height 15
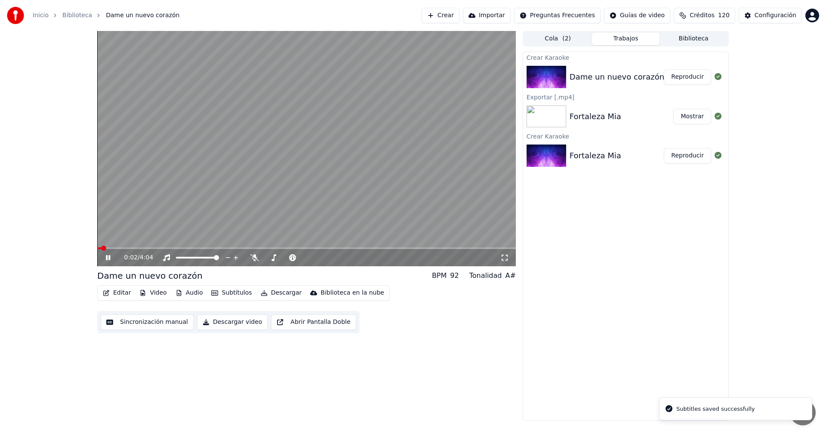
click at [110, 257] on icon at bounding box center [108, 257] width 4 height 5
click at [279, 295] on button "Descargar" at bounding box center [281, 293] width 48 height 12
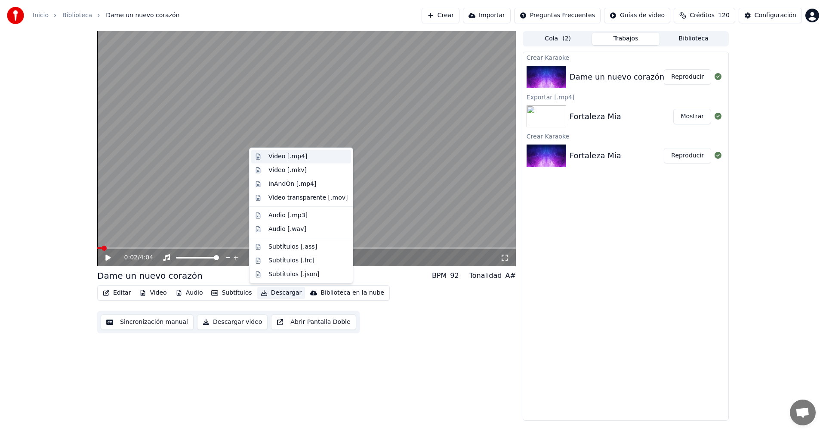
click at [288, 154] on div "Video [.mp4]" at bounding box center [287, 156] width 39 height 9
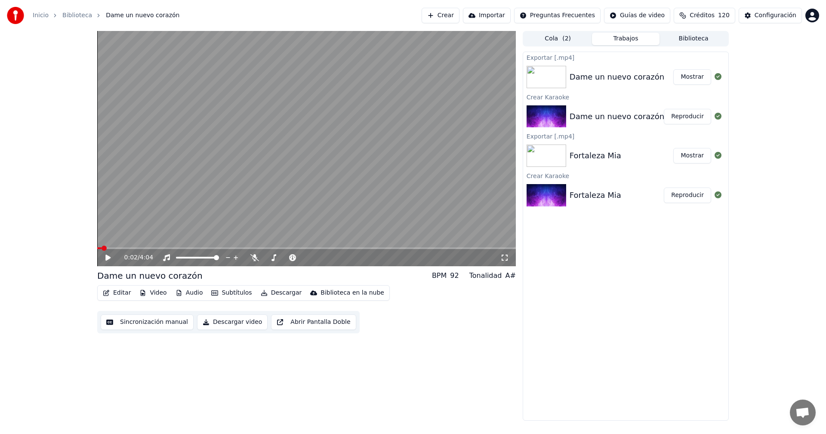
click at [691, 74] on button "Mostrar" at bounding box center [692, 76] width 38 height 15
click at [459, 11] on button "Crear" at bounding box center [441, 15] width 38 height 15
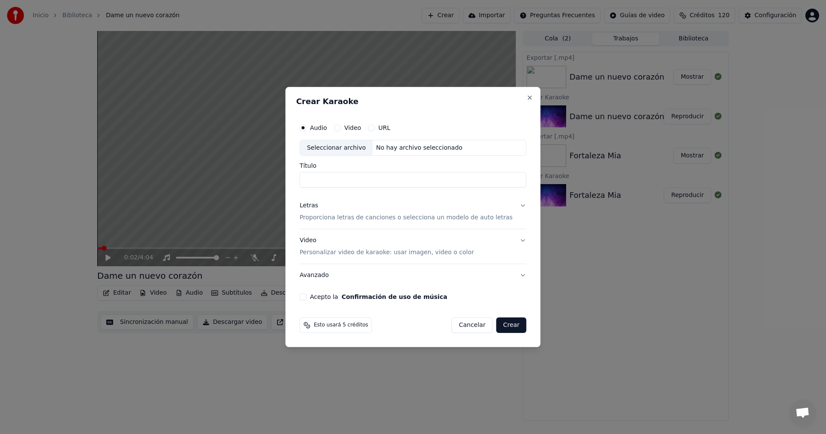
click at [346, 151] on div "Seleccionar archivo" at bounding box center [336, 147] width 73 height 15
type input "**********"
click at [317, 207] on div "Letras" at bounding box center [308, 206] width 18 height 9
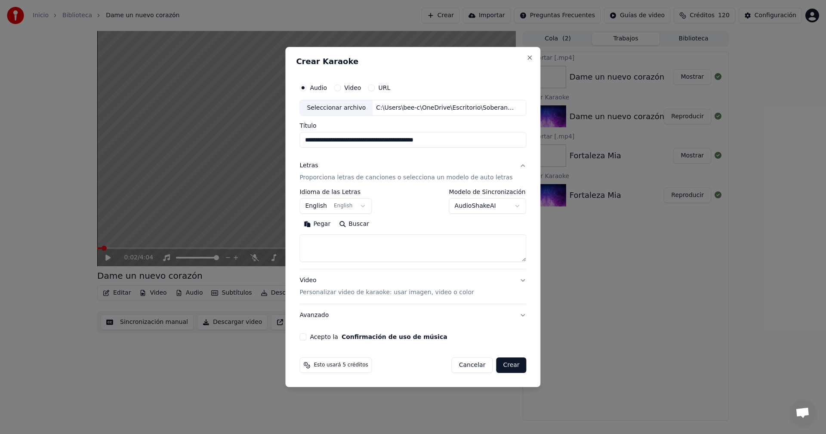
click at [365, 208] on body "**********" at bounding box center [413, 217] width 826 height 434
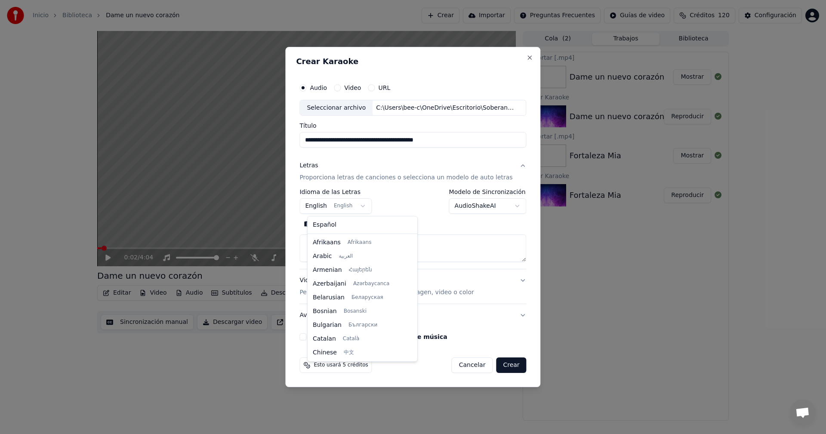
scroll to position [69, 0]
select select "**"
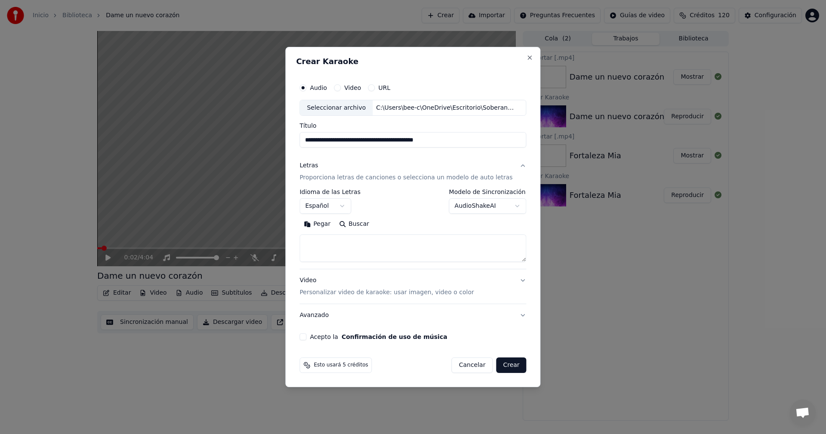
click at [321, 226] on button "Pegar" at bounding box center [316, 225] width 35 height 14
type textarea "**********"
drag, startPoint x: 403, startPoint y: 140, endPoint x: 285, endPoint y: 138, distance: 118.3
click at [285, 138] on body "**********" at bounding box center [413, 217] width 826 height 434
type input "**********"
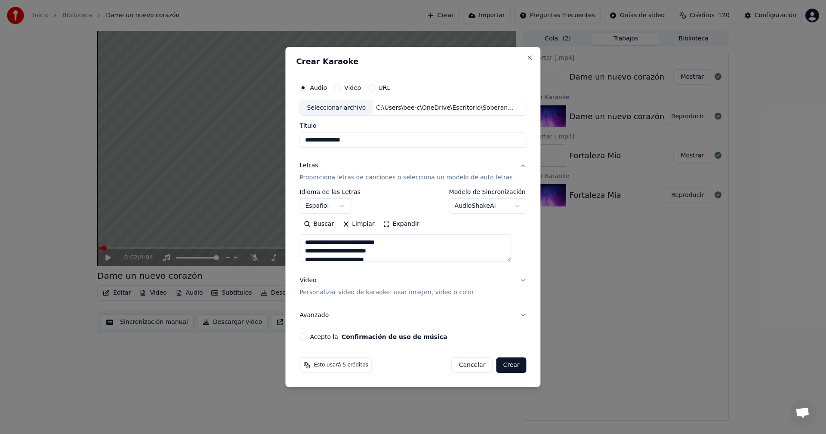
click at [306, 336] on button "Acepto la Confirmación de uso de música" at bounding box center [302, 336] width 7 height 7
click at [508, 366] on button "Crear" at bounding box center [511, 364] width 30 height 15
select select
